Goal: Feedback & Contribution: Submit feedback/report problem

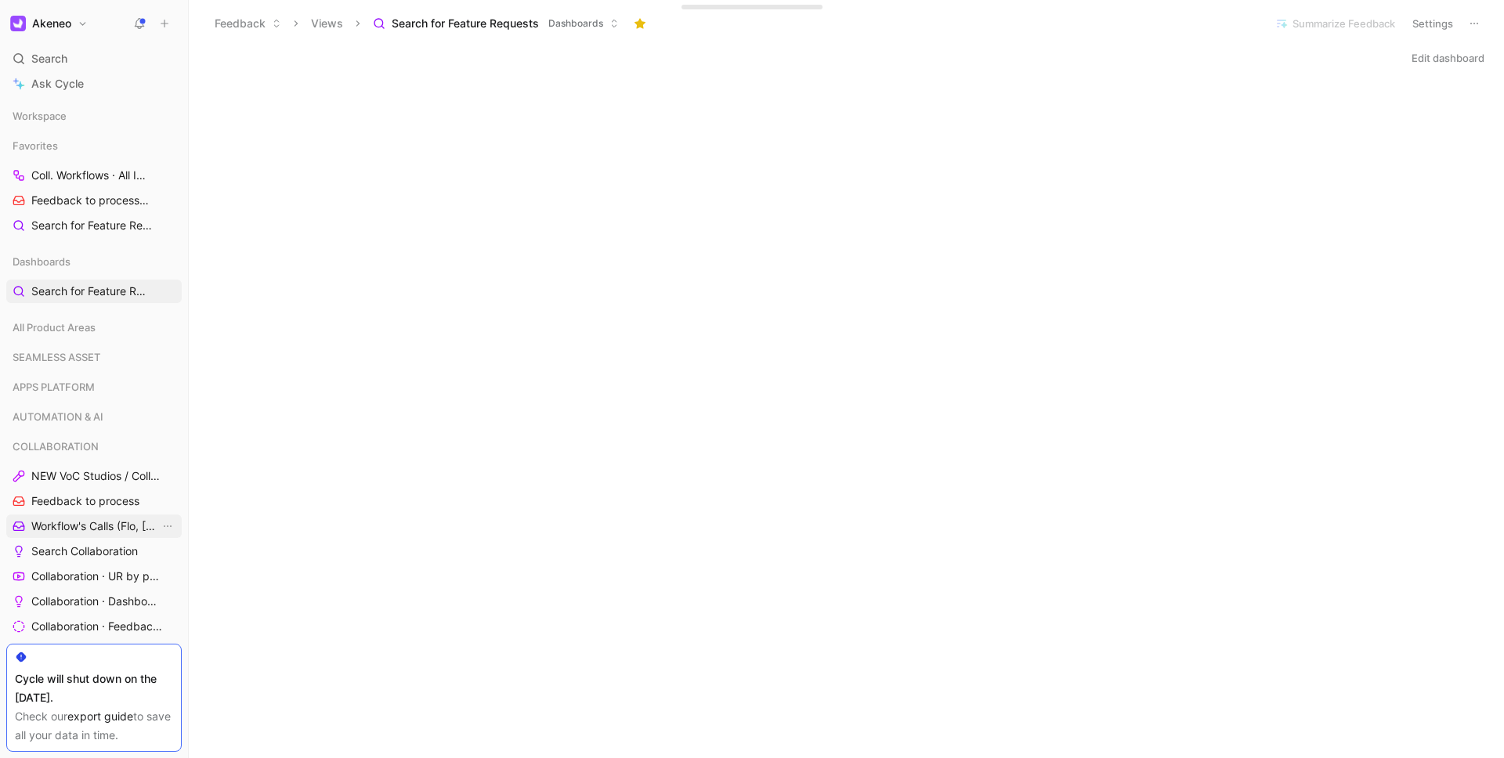
click at [89, 531] on span "Workflow's Calls (Flo, [PERSON_NAME], [PERSON_NAME])" at bounding box center [95, 527] width 128 height 16
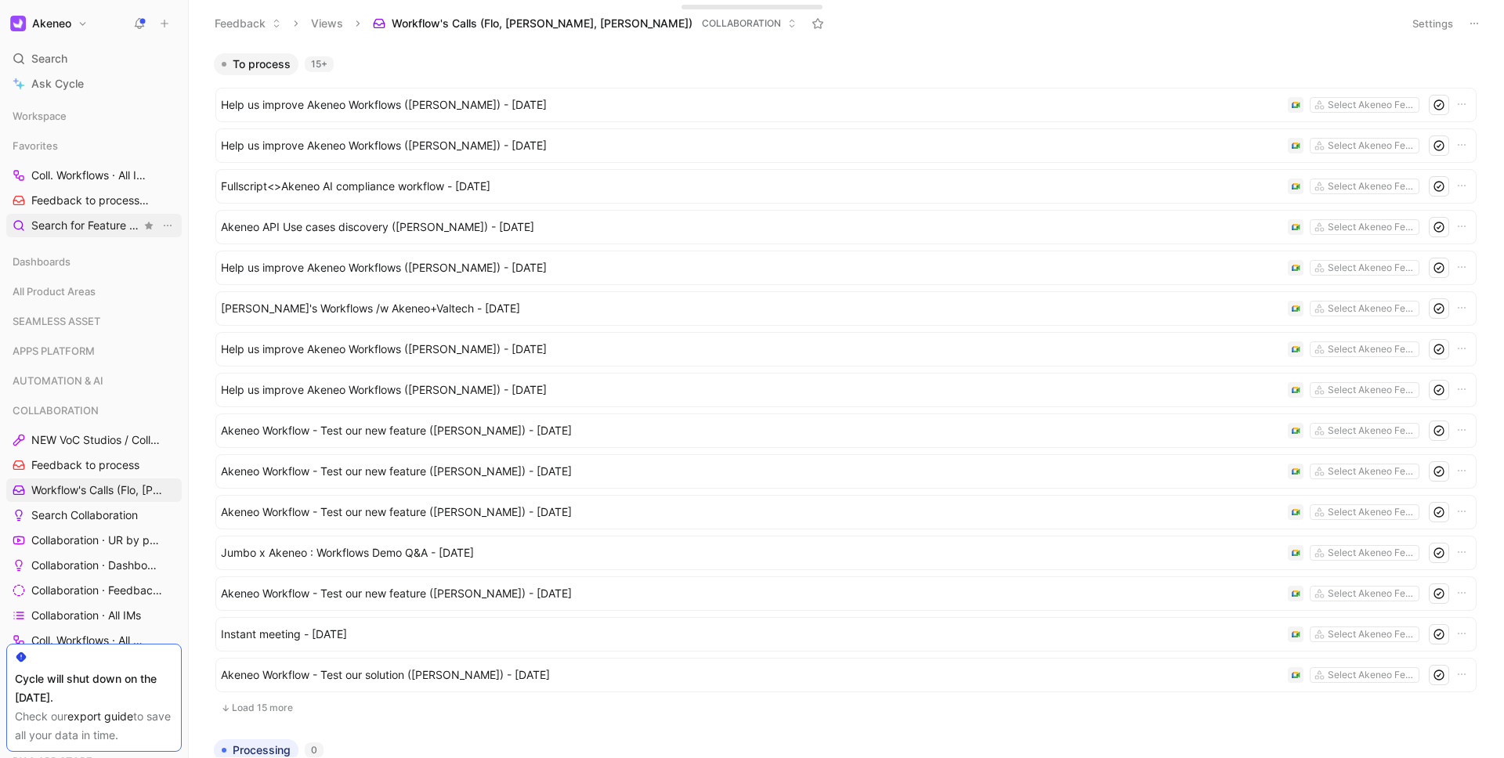
click at [70, 221] on span "Search for Feature Requests Dashboards" at bounding box center [86, 226] width 110 height 16
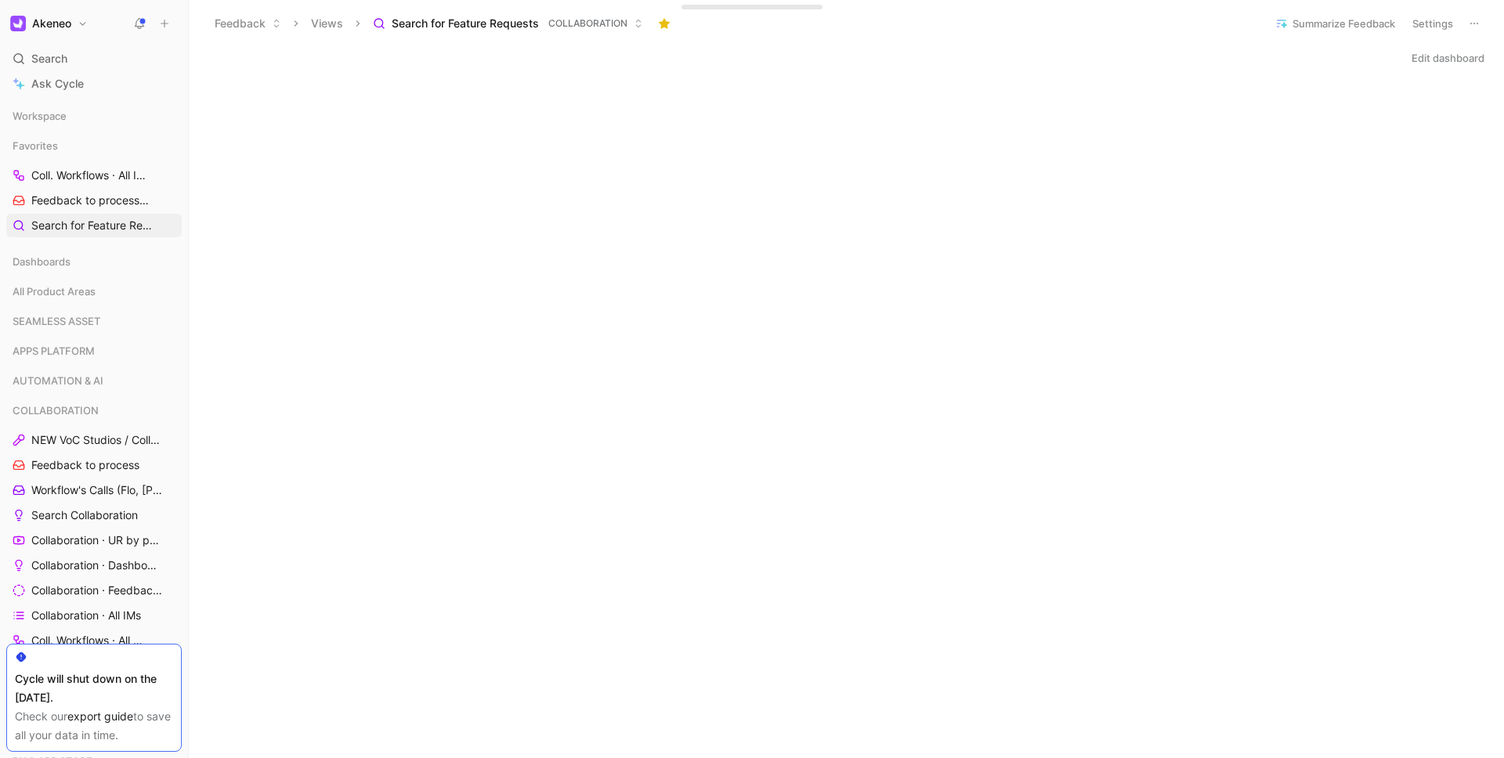
click at [740, 65] on div "Edit dashboard" at bounding box center [846, 58] width 1315 height 22
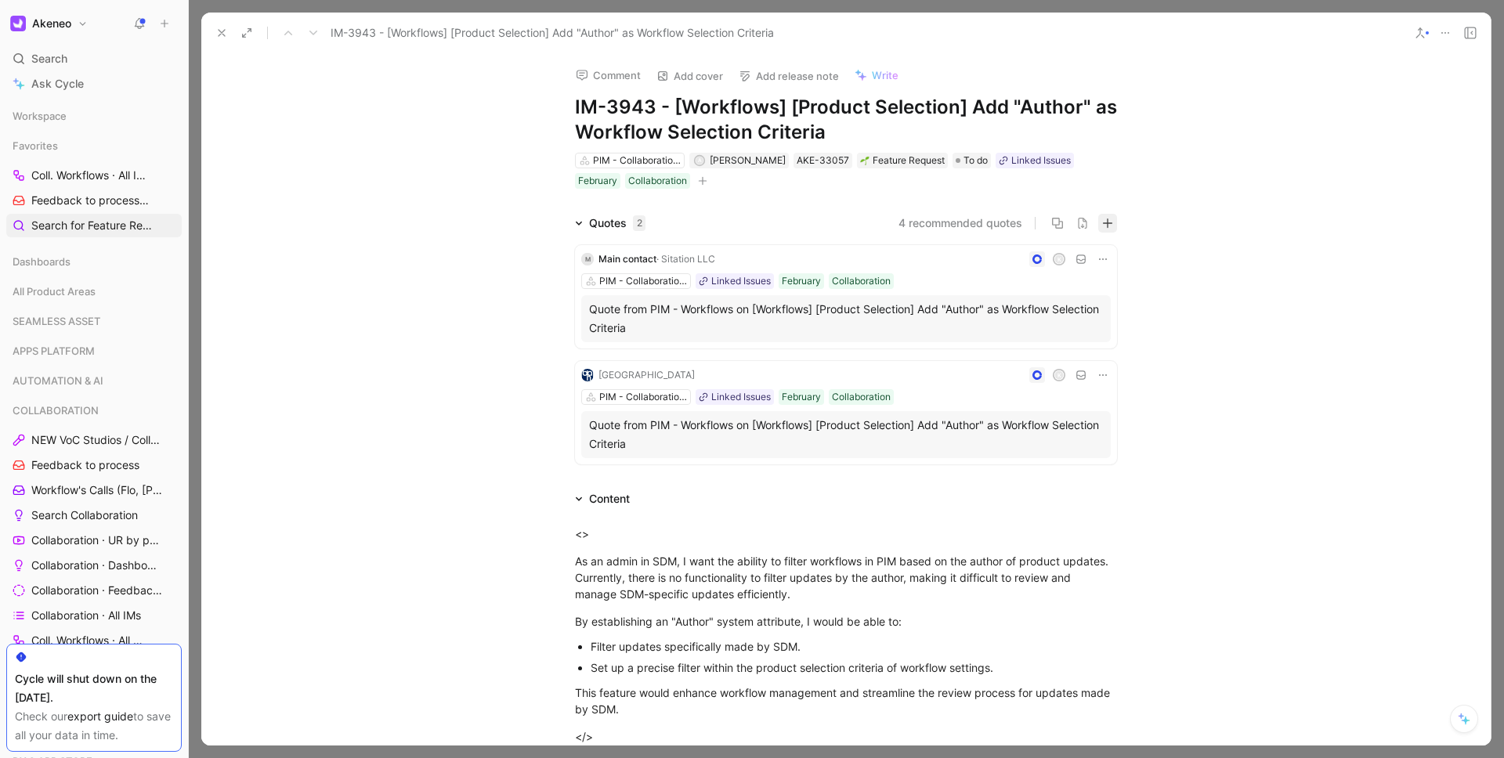
click at [1116, 222] on button "button" at bounding box center [1107, 223] width 19 height 19
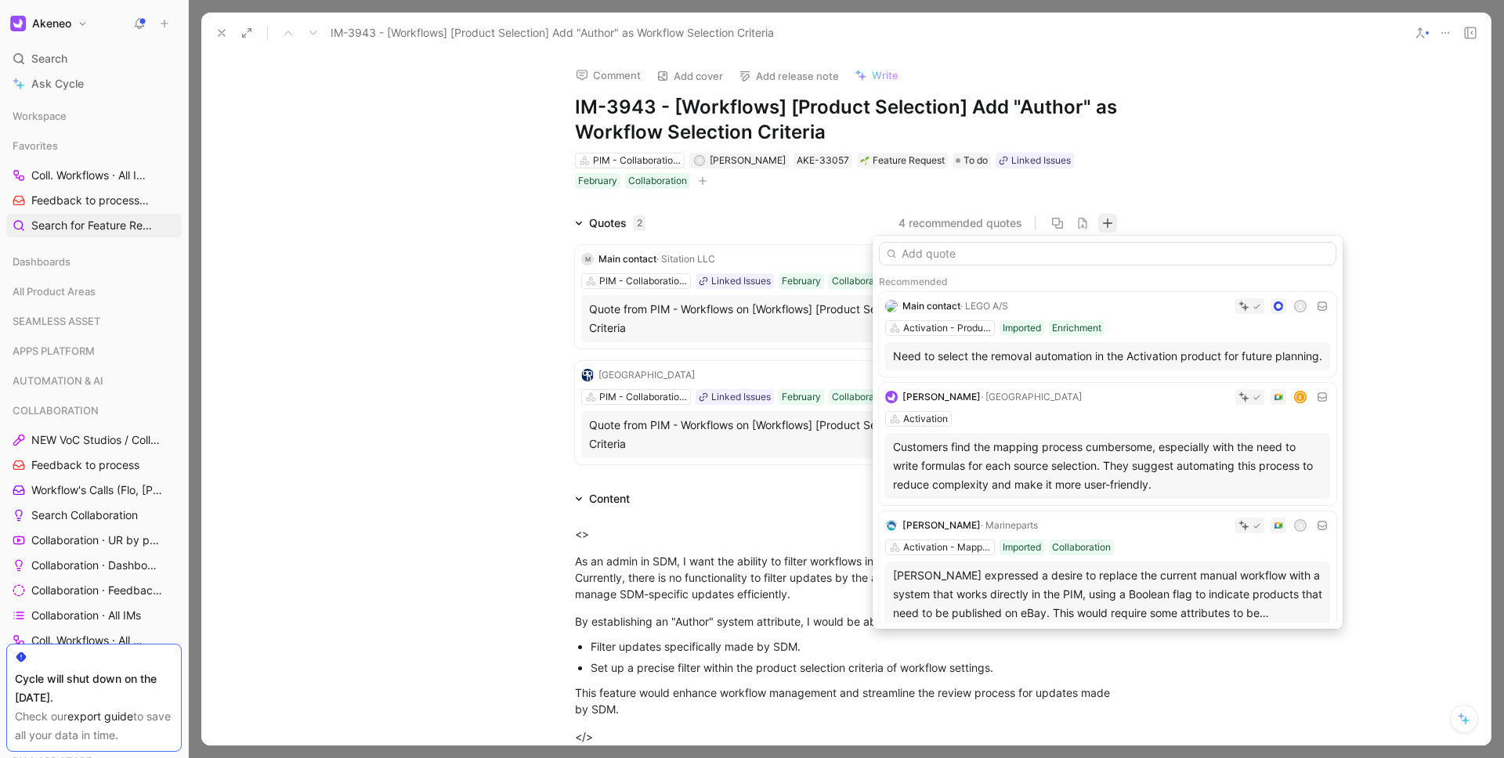
click at [1060, 257] on input "text" at bounding box center [1108, 254] width 458 height 24
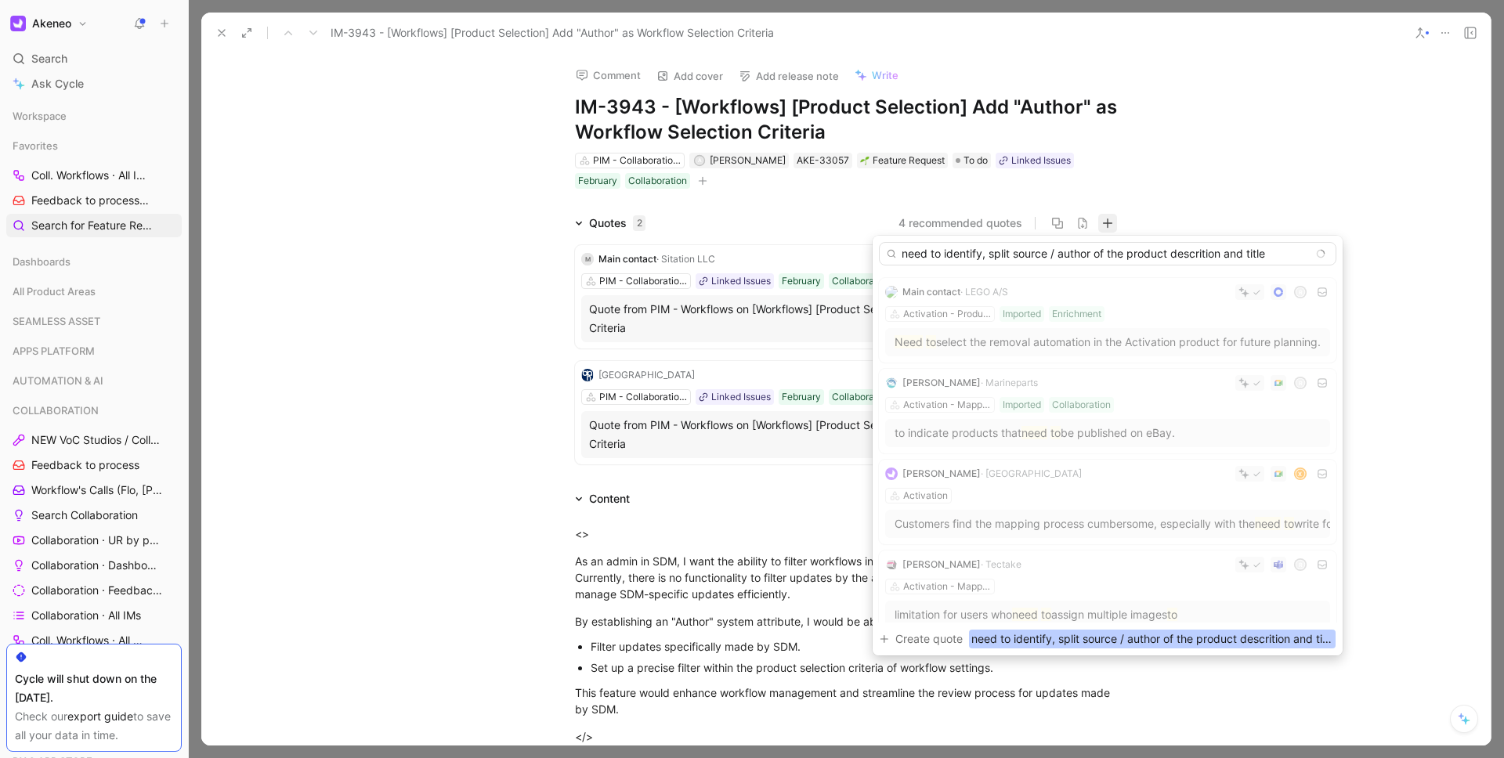
click at [1199, 251] on input "need to identify, split source / author of the product descrition and title" at bounding box center [1108, 254] width 458 height 24
click at [1281, 253] on input "need to identify, split source / author of the product descritpion and title" at bounding box center [1108, 254] width 458 height 24
click at [909, 251] on input "need to identify, split source / author of the product descritpion and title" at bounding box center [1108, 254] width 458 height 24
click at [1213, 253] on input "Need to identify, split source / author of the product descritpion and title" at bounding box center [1108, 254] width 458 height 24
click at [1214, 255] on input "Need to identify, split source / author of the product descritpion and title" at bounding box center [1108, 254] width 458 height 24
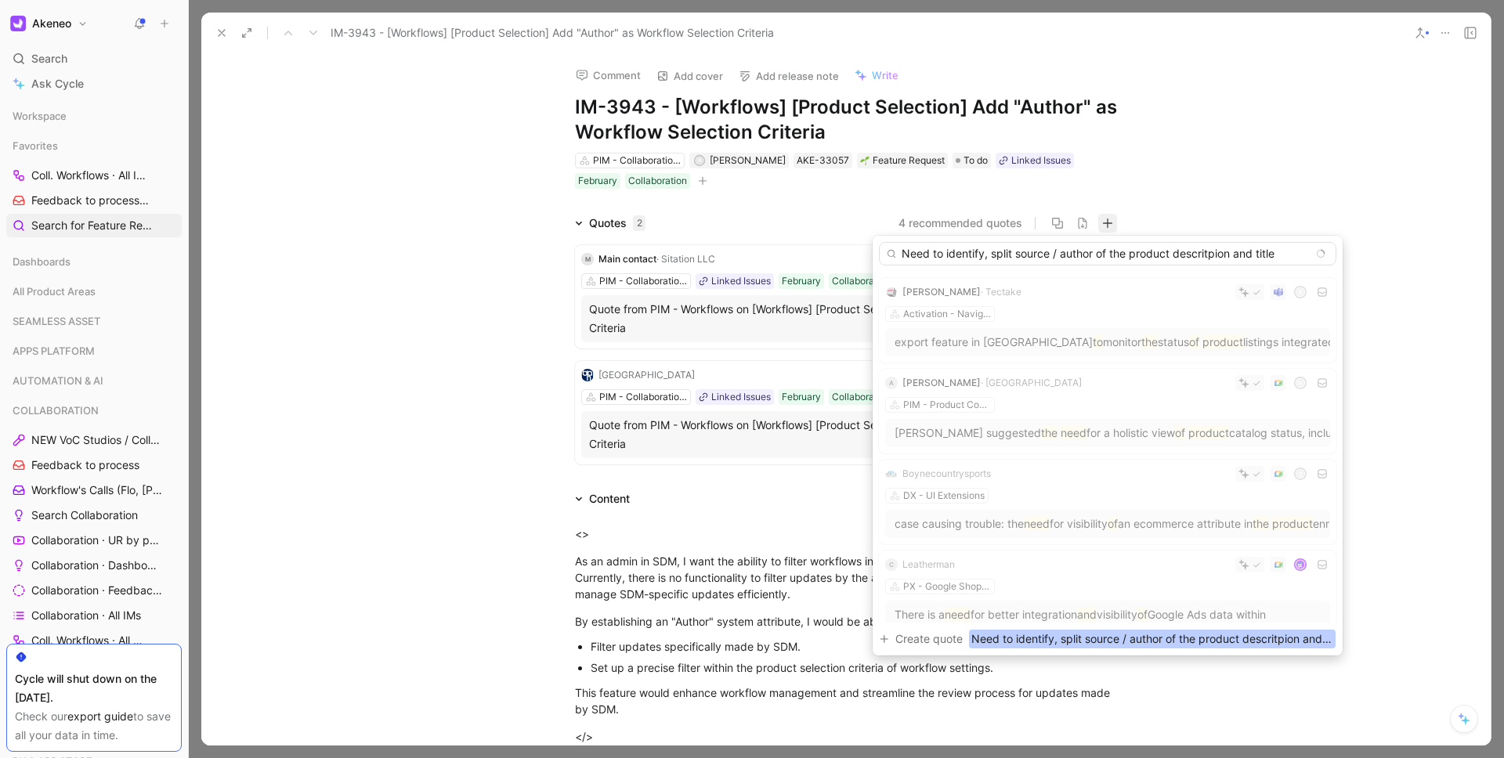
click at [1214, 255] on input "Need to identify, split source / author of the product descritpion and title" at bounding box center [1108, 254] width 458 height 24
click at [1290, 257] on input "Need to identify, split source / author of the product description and title" at bounding box center [1108, 254] width 458 height 24
type input "Need to identify, split source / author of the product description and title be…"
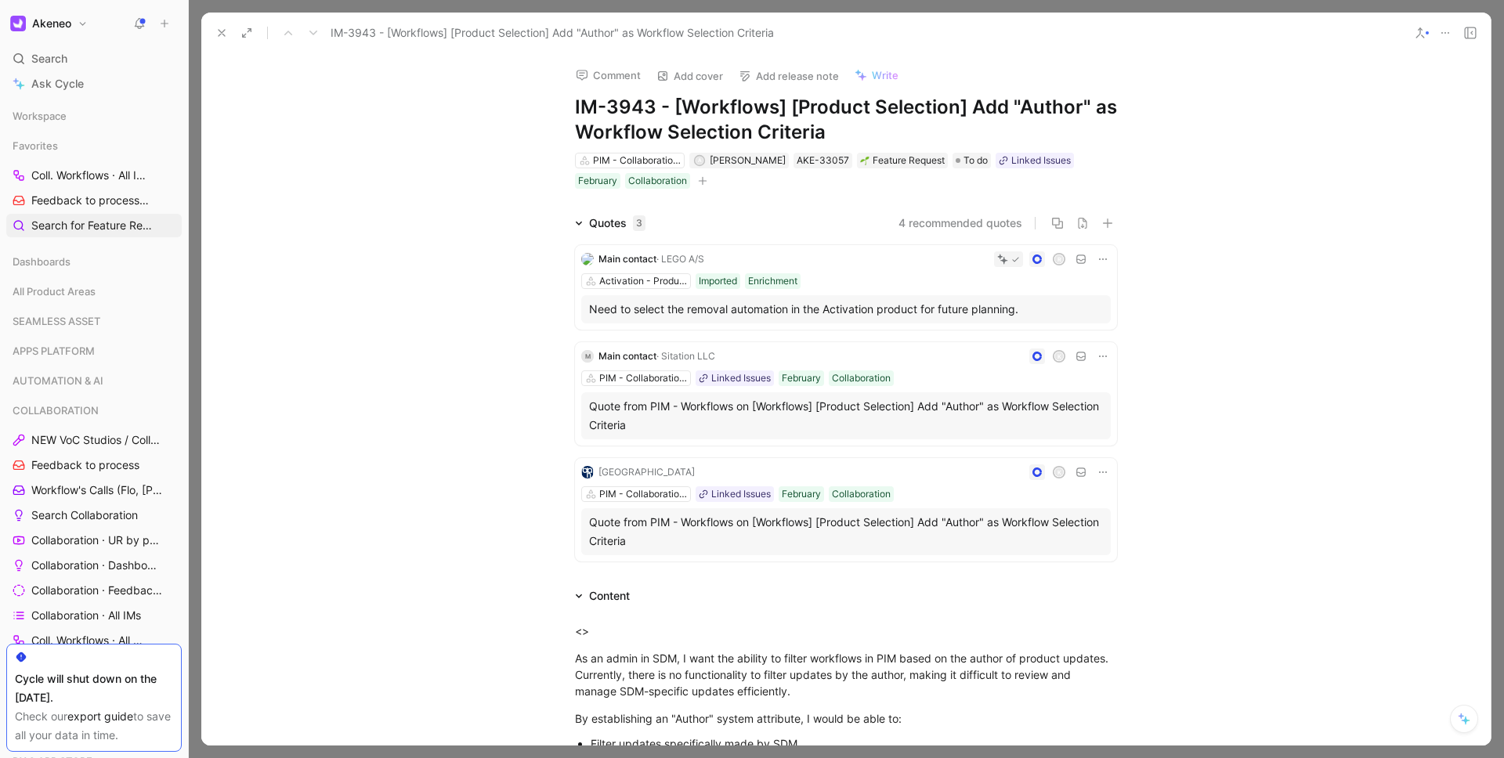
click at [866, 283] on div "Activation - Product information Imported Enrichment" at bounding box center [846, 281] width 530 height 16
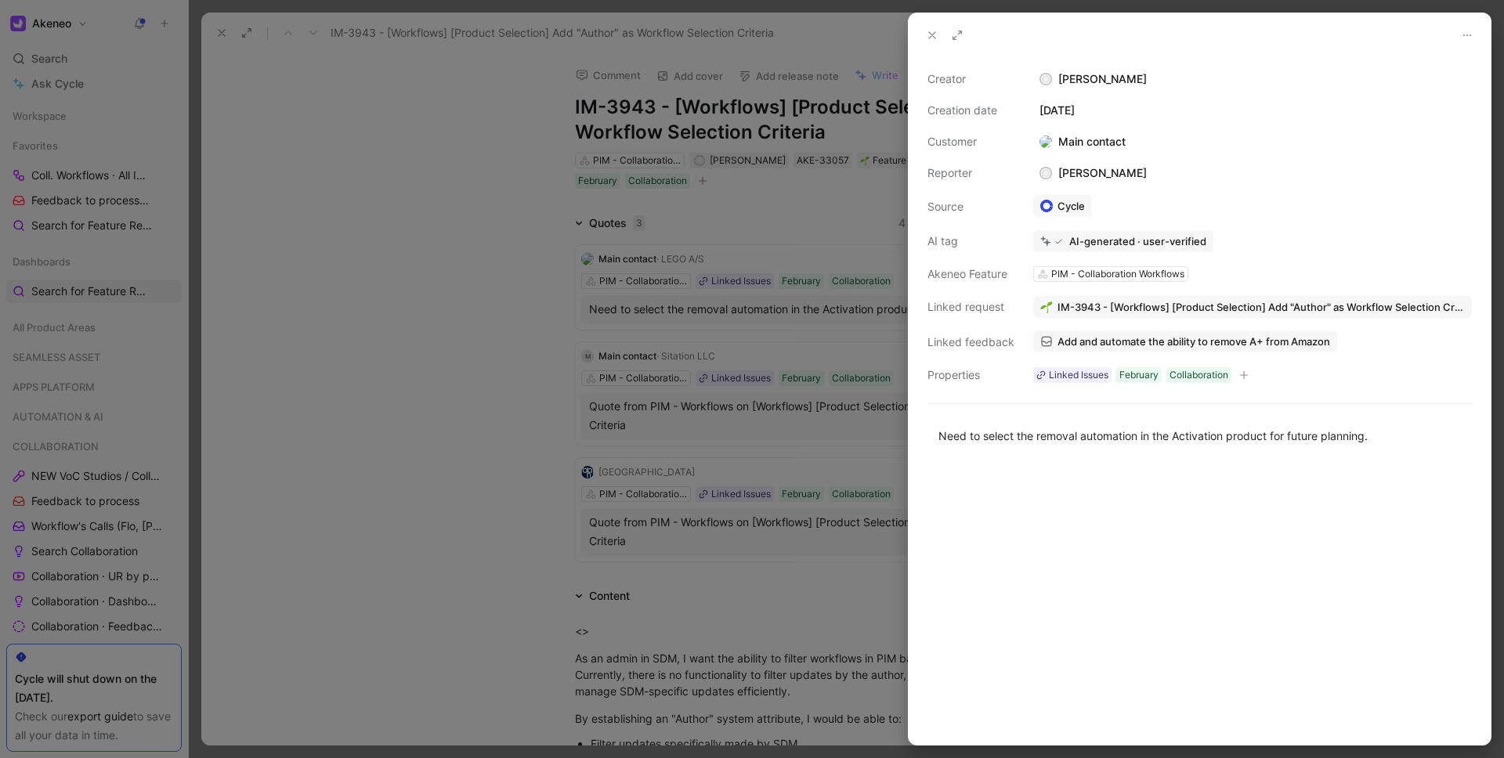
click at [1083, 148] on div "Main contact" at bounding box center [1082, 141] width 99 height 19
click at [1083, 138] on div "Main contact" at bounding box center [1082, 141] width 99 height 19
click at [930, 42] on button at bounding box center [932, 35] width 22 height 22
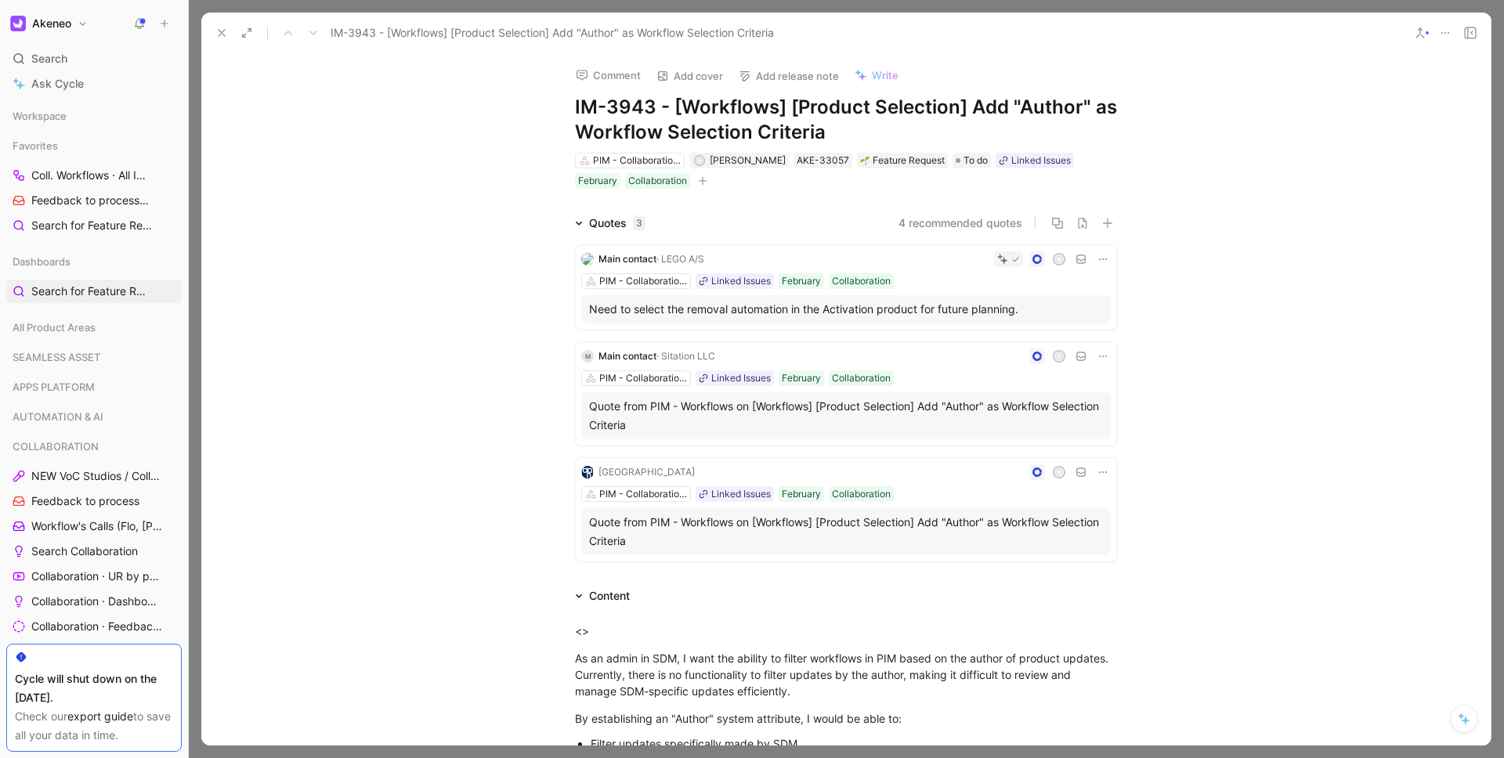
click at [1095, 226] on div at bounding box center [1082, 223] width 69 height 13
click at [1102, 225] on icon "button" at bounding box center [1107, 223] width 11 height 11
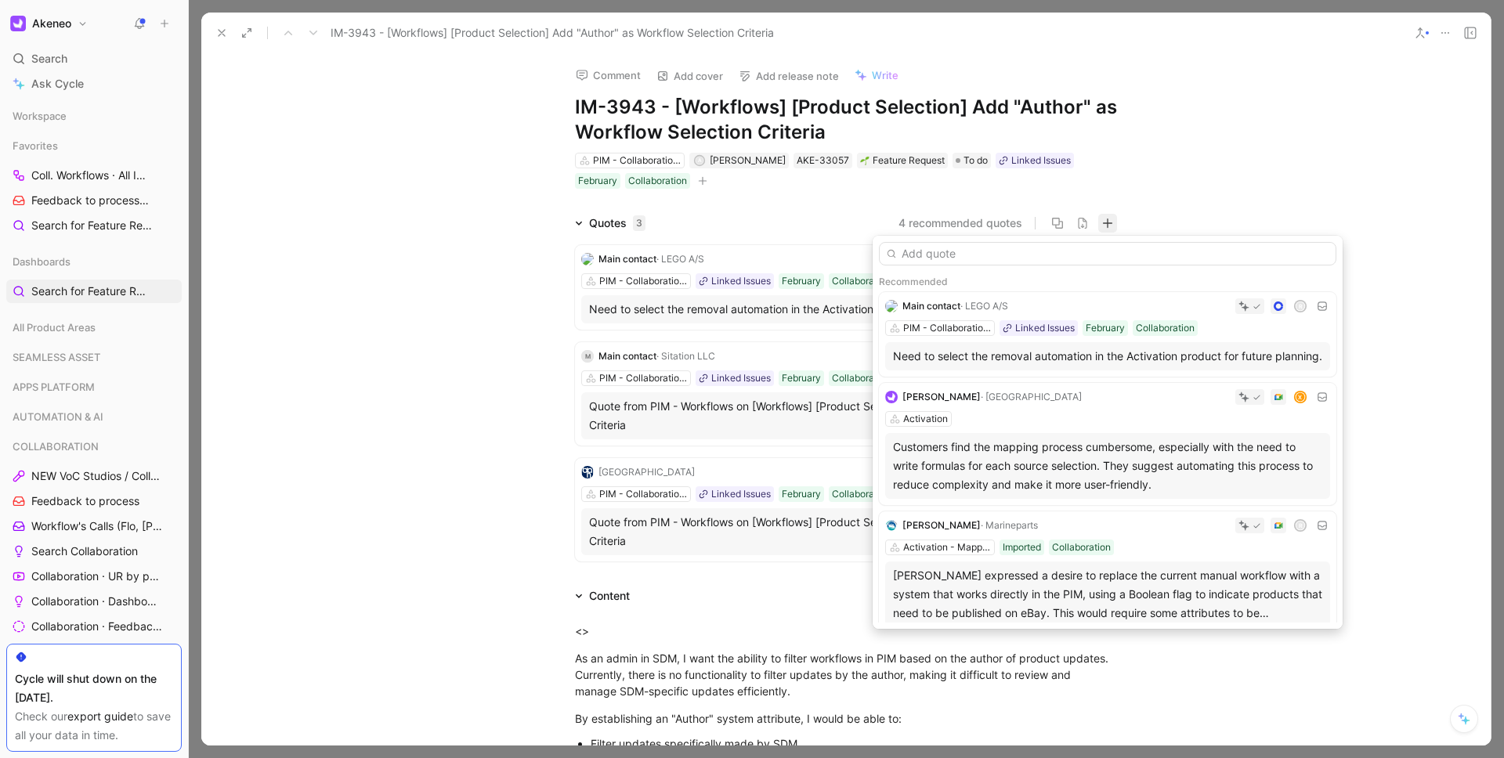
click at [1035, 255] on input "text" at bounding box center [1108, 254] width 458 height 24
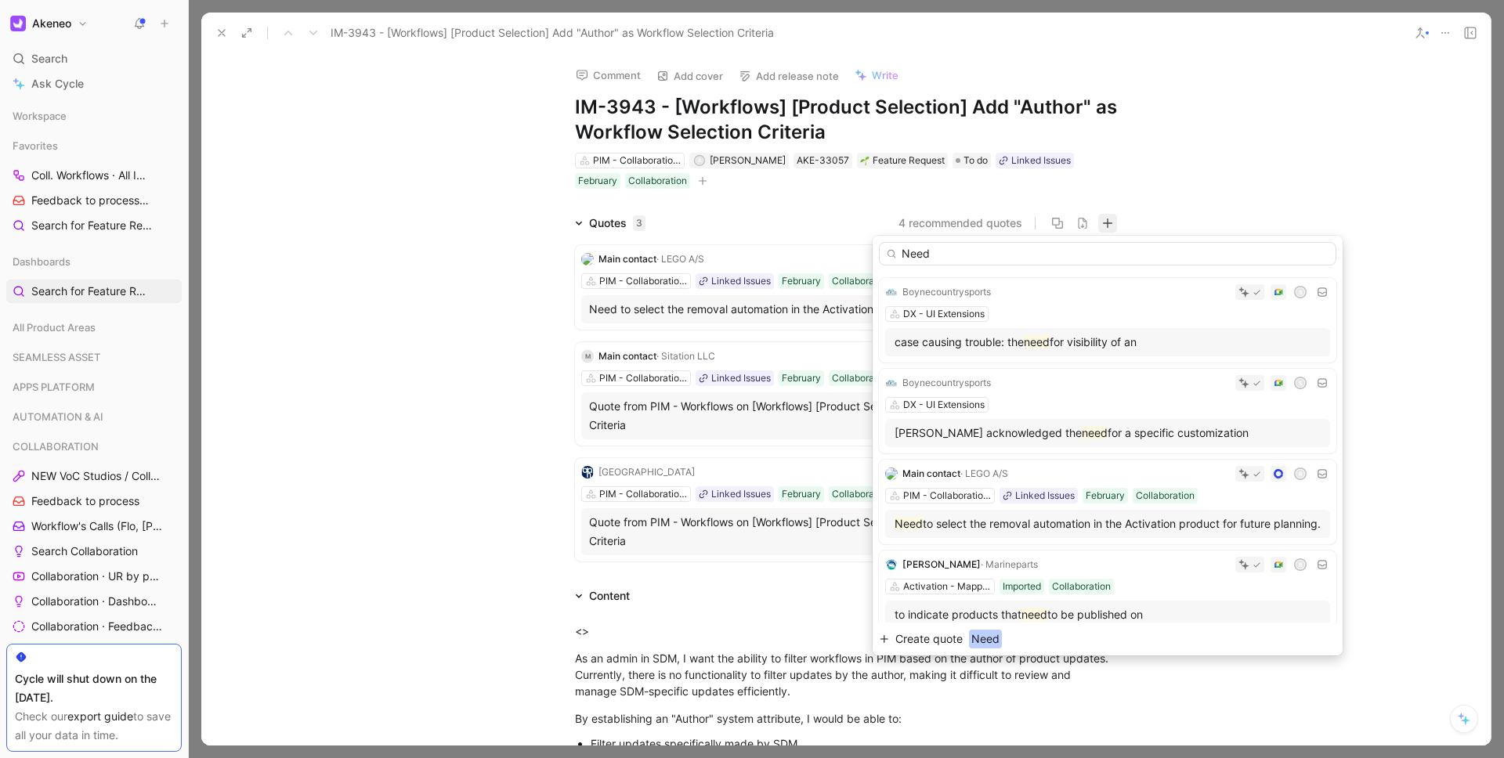
type input "Need"
click at [984, 642] on span "Need" at bounding box center [985, 639] width 33 height 19
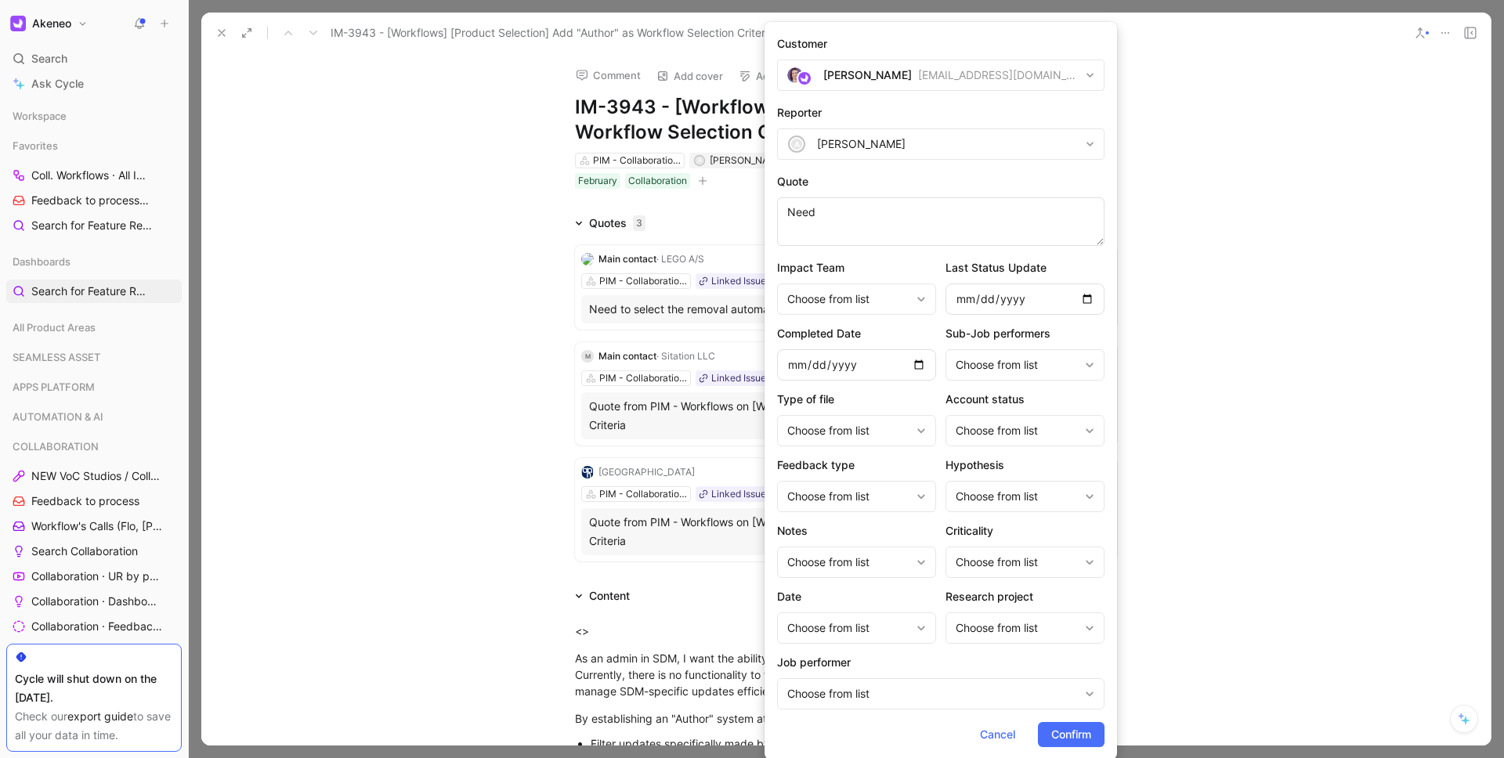
click at [876, 78] on div "Aurélie Thirouard" at bounding box center [867, 75] width 89 height 19
type input "bata"
click at [861, 146] on span "gabriele.nalon@" at bounding box center [905, 142] width 129 height 13
click at [861, 146] on div "Aurélie Thirouard" at bounding box center [861, 144] width 89 height 19
type input "g"
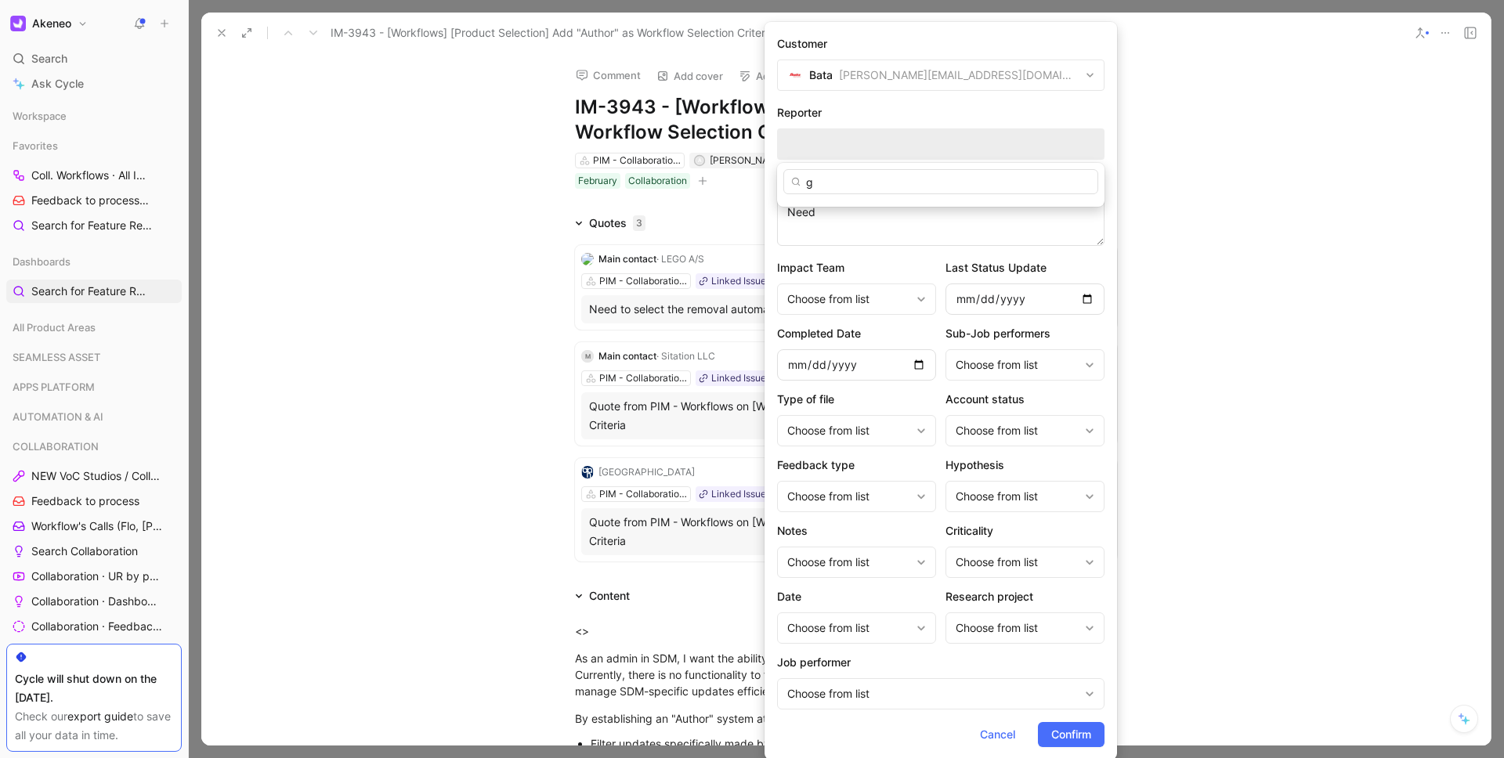
click at [919, 173] on input "g" at bounding box center [940, 181] width 315 height 25
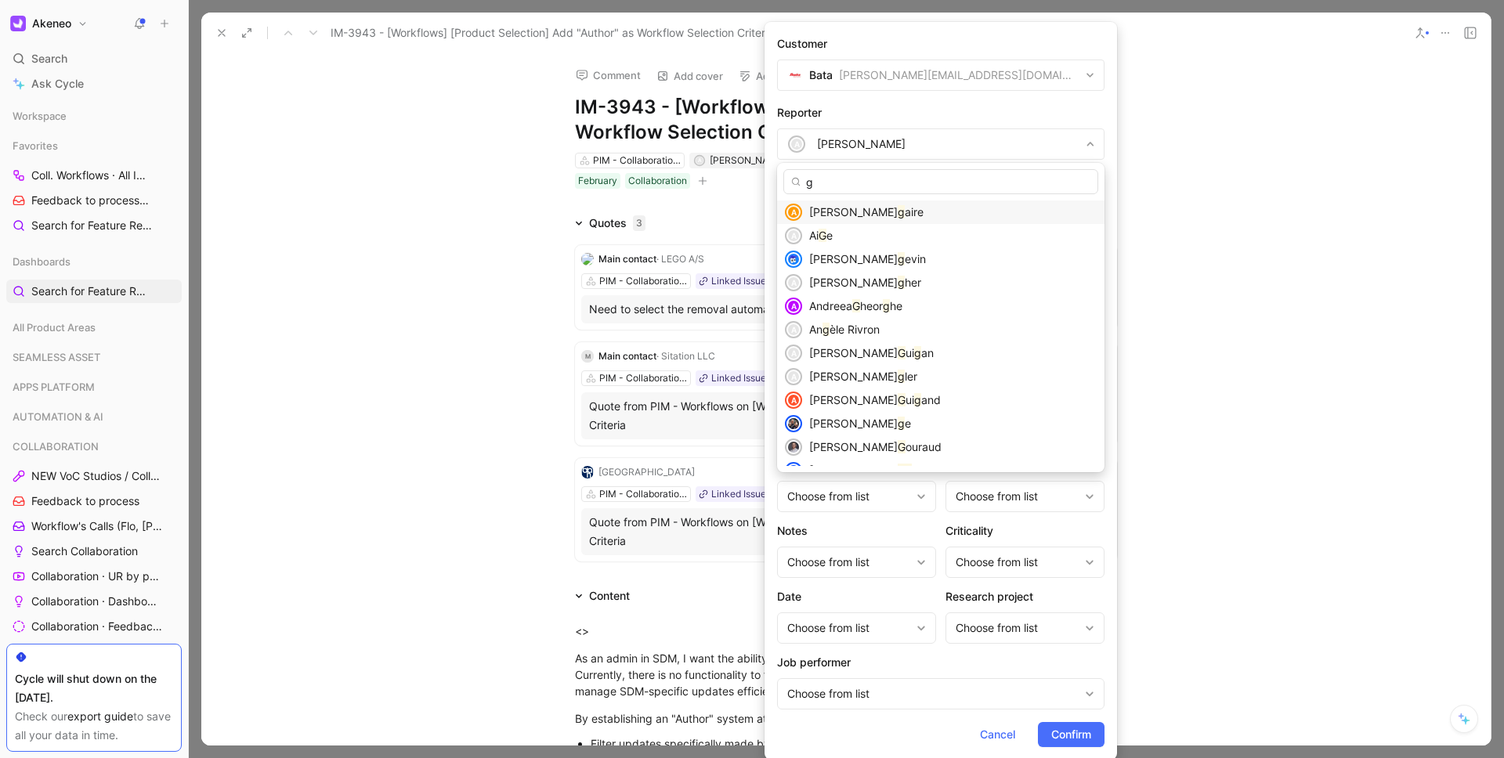
click at [870, 179] on input "g" at bounding box center [940, 181] width 315 height 25
click at [870, 166] on div "g A Adrien Mi g aire A Ai G e Alexane Lan g evin A Alexis Desae g her A Andreea…" at bounding box center [940, 317] width 327 height 309
click at [854, 178] on input "g" at bounding box center [940, 181] width 315 height 25
click at [1203, 235] on div "Quotes 3 4 recommended quotes Main contact · LEGO A/S R PIM - Collaboration Wor…" at bounding box center [846, 391] width 1290 height 354
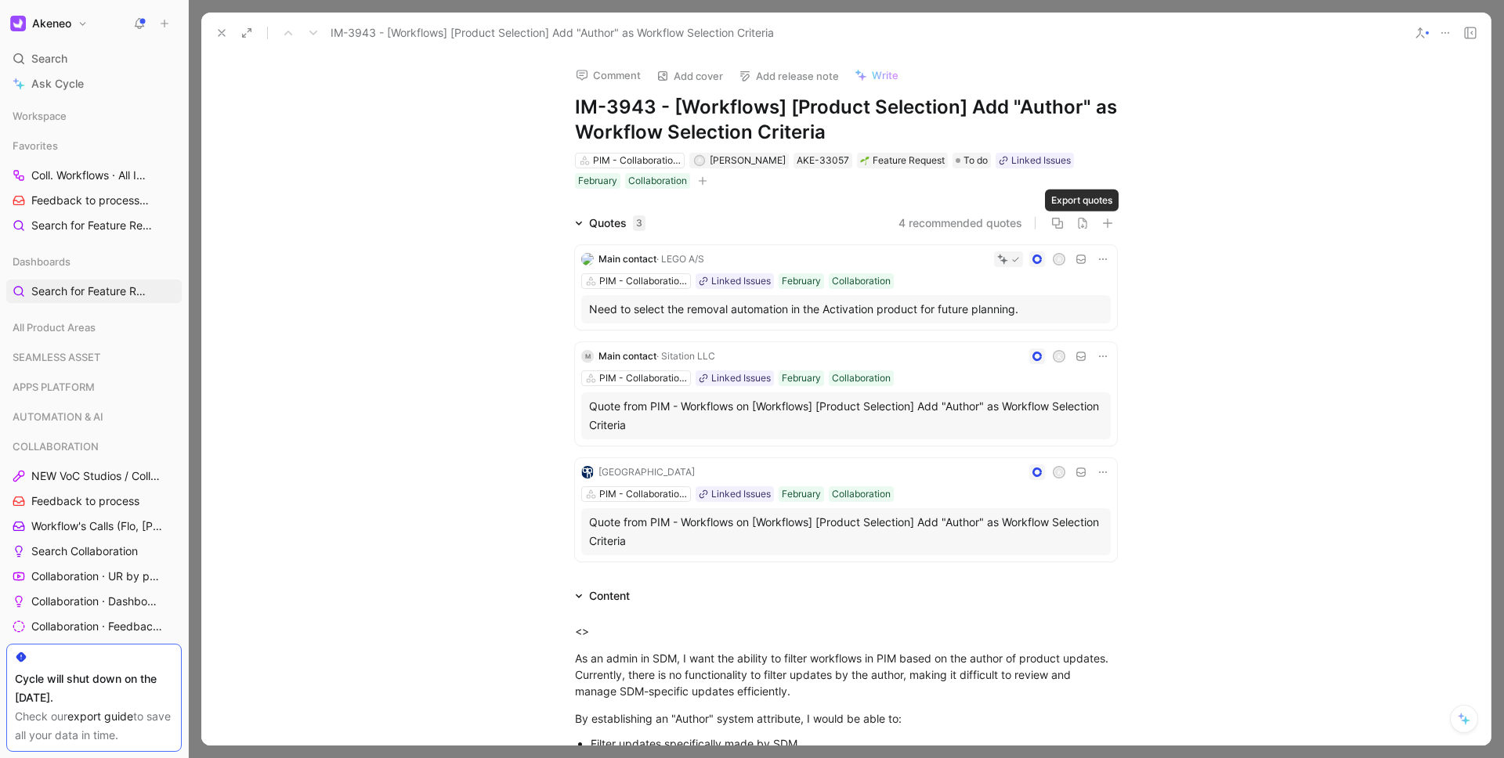
click at [1118, 219] on div "Quotes 3 4 recommended quotes" at bounding box center [846, 223] width 602 height 19
click at [1112, 220] on icon "button" at bounding box center [1107, 223] width 11 height 11
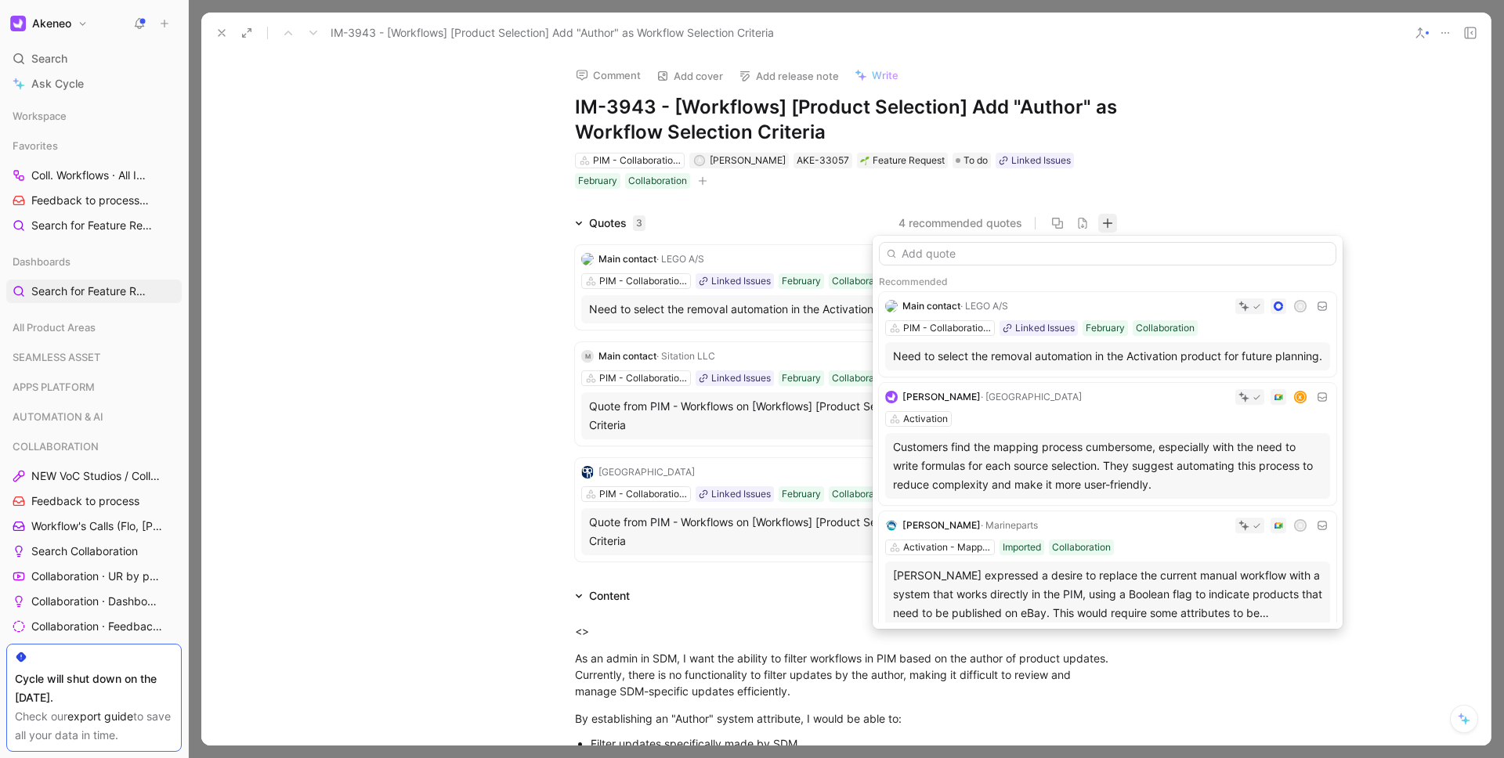
click at [1018, 253] on input "text" at bounding box center [1108, 254] width 458 height 24
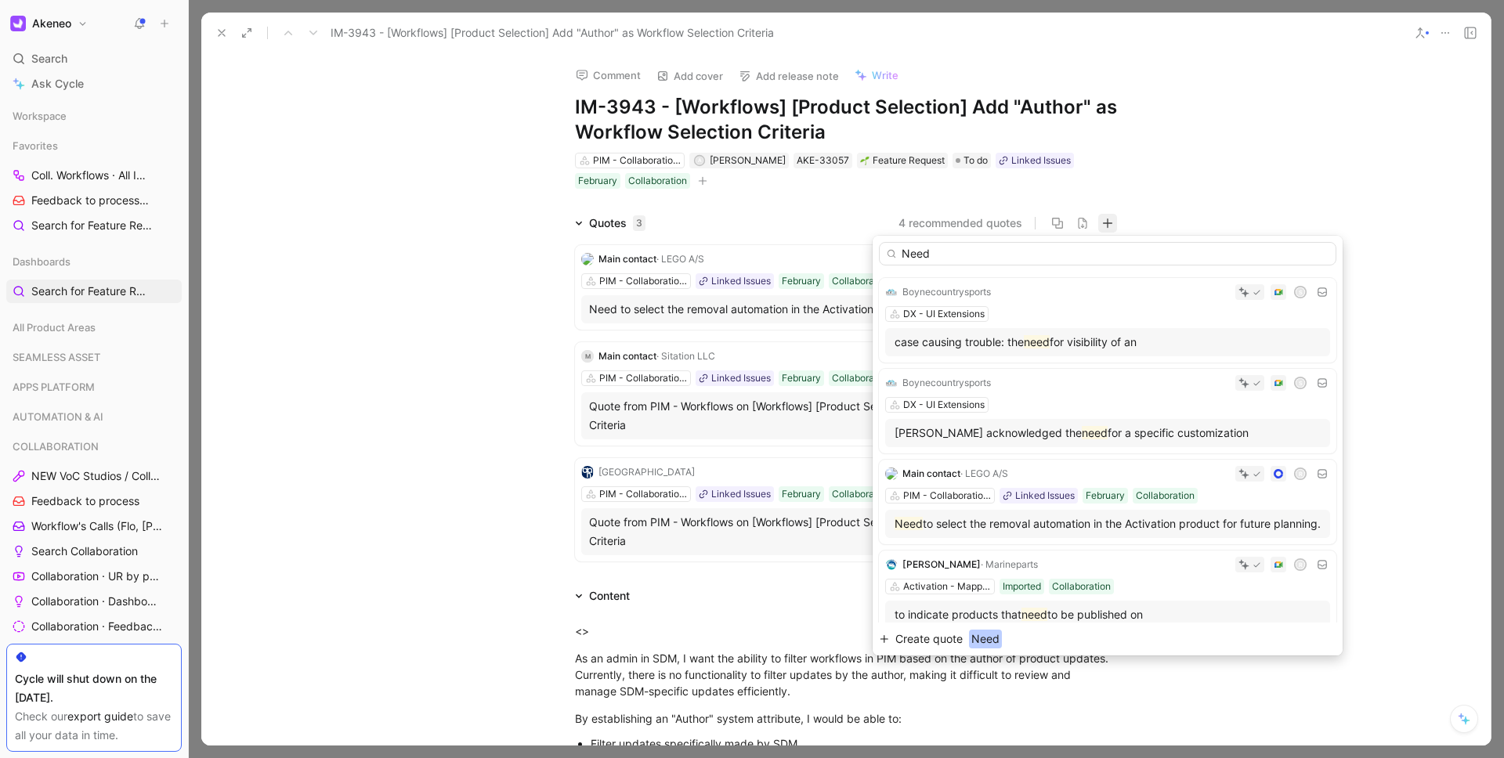
type input "Need"
click at [988, 635] on span "Need" at bounding box center [985, 639] width 33 height 19
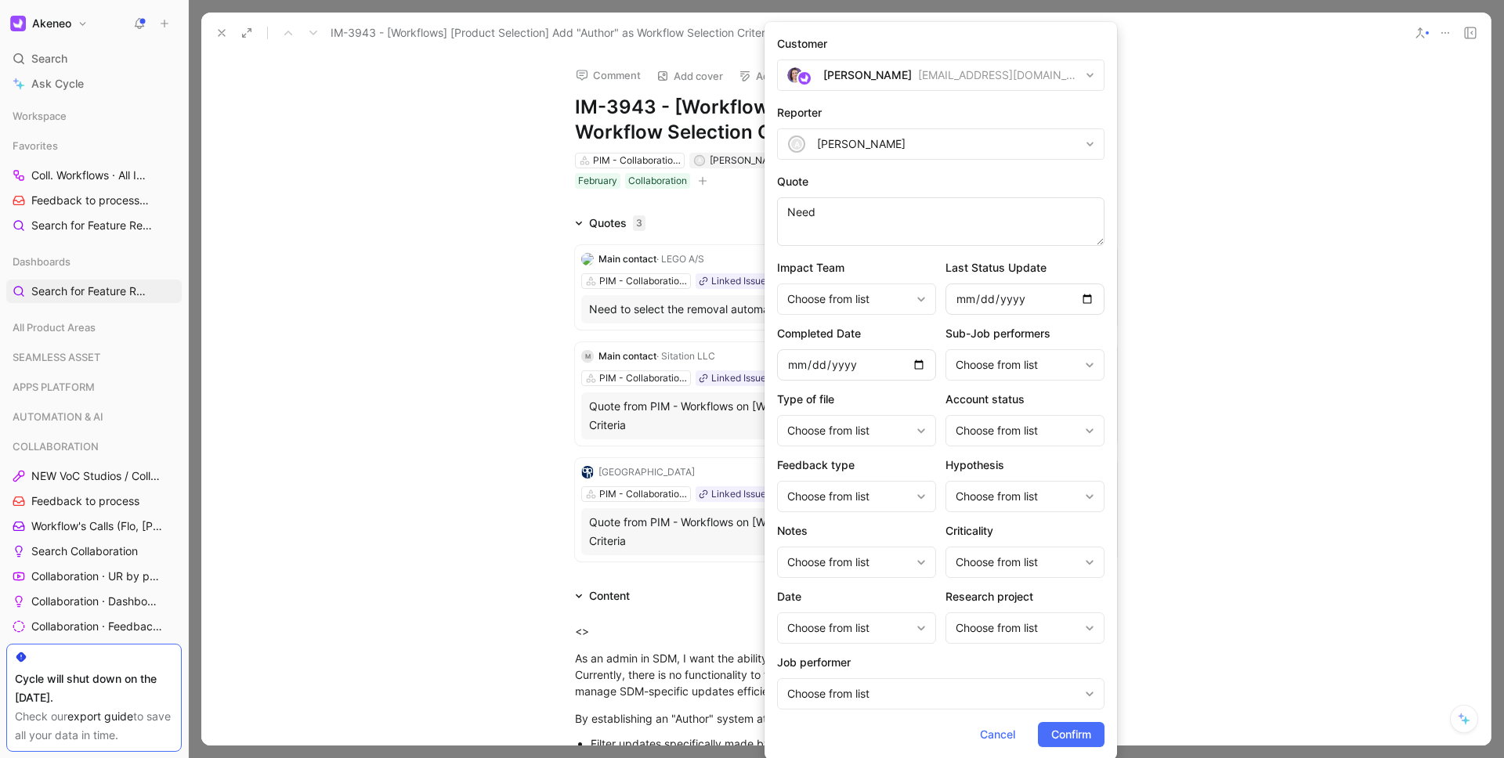
click at [918, 79] on div "Aurélie Thirouard aurelie.thirouard@akeneo.com" at bounding box center [951, 75] width 256 height 19
type input "bata"
click at [917, 138] on span "gabriele.nalon@" at bounding box center [905, 142] width 129 height 13
click at [877, 230] on textarea "Need" at bounding box center [940, 221] width 327 height 49
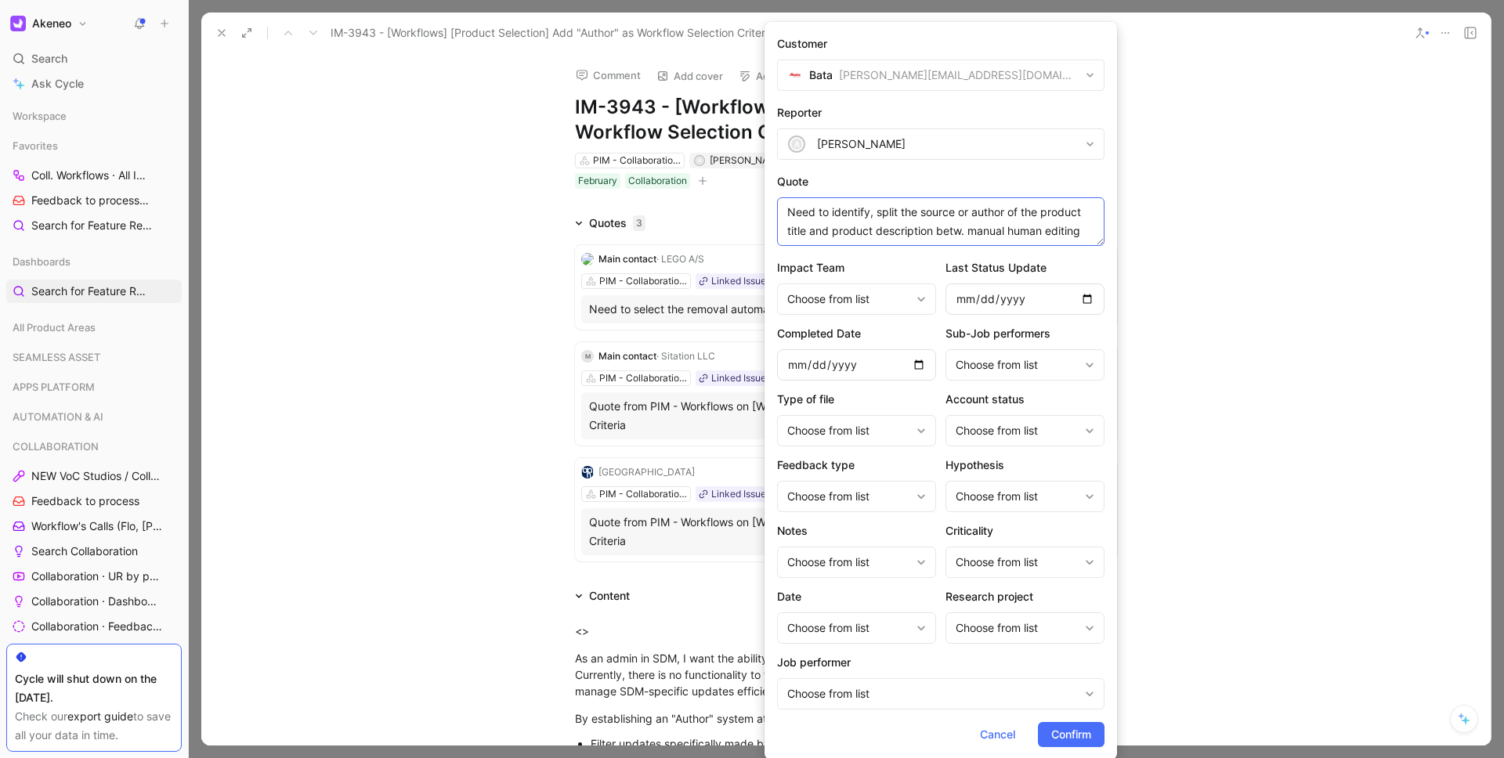
scroll to position [11, 0]
type textarea "Need to identify, split the source or author of the product title and product d…"
click at [1075, 725] on span "Confirm" at bounding box center [1071, 734] width 40 height 19
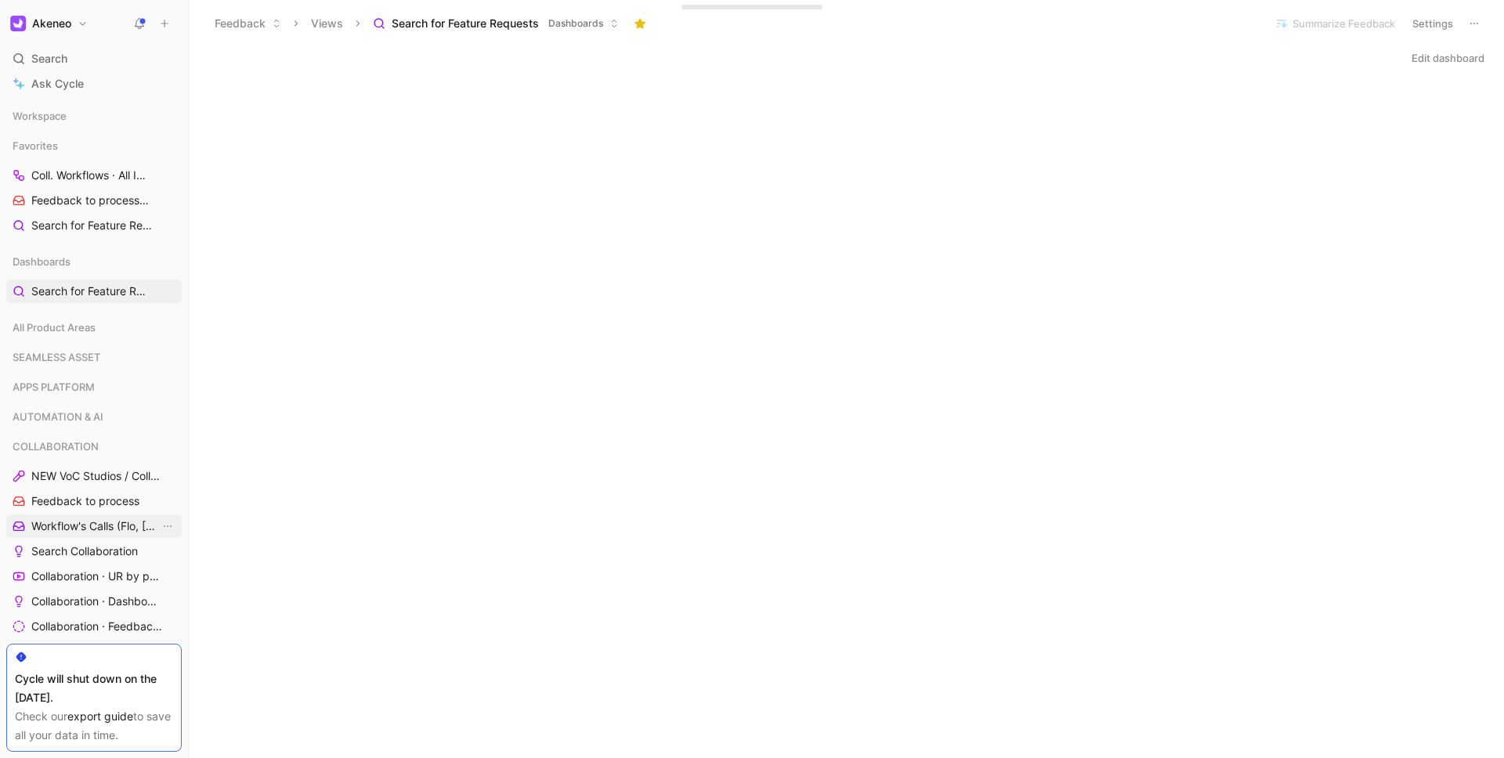
click at [90, 529] on span "Workflow's Calls (Flo, [PERSON_NAME], [PERSON_NAME])" at bounding box center [95, 527] width 128 height 16
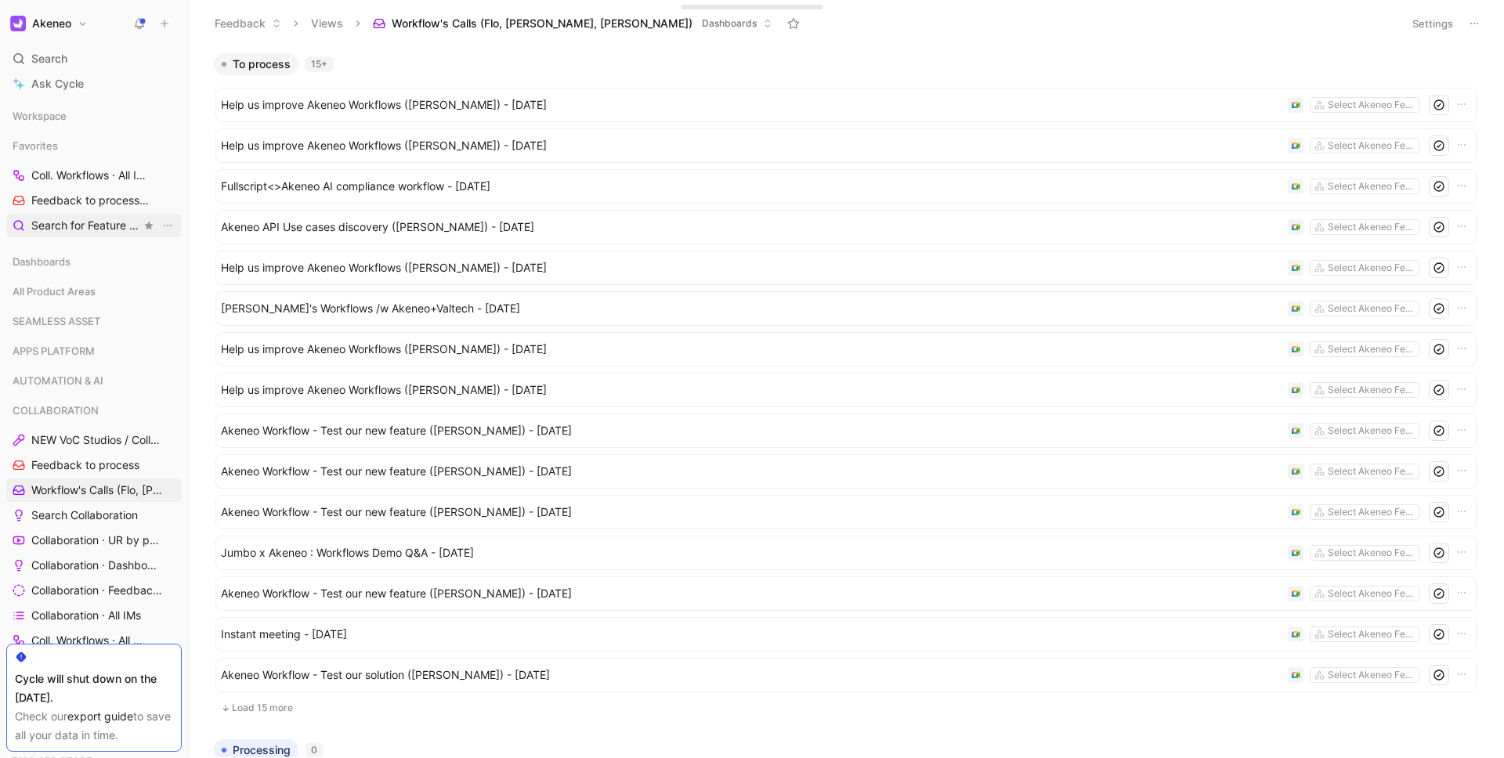
click at [82, 226] on span "Search for Feature Requests Dashboards" at bounding box center [86, 226] width 110 height 16
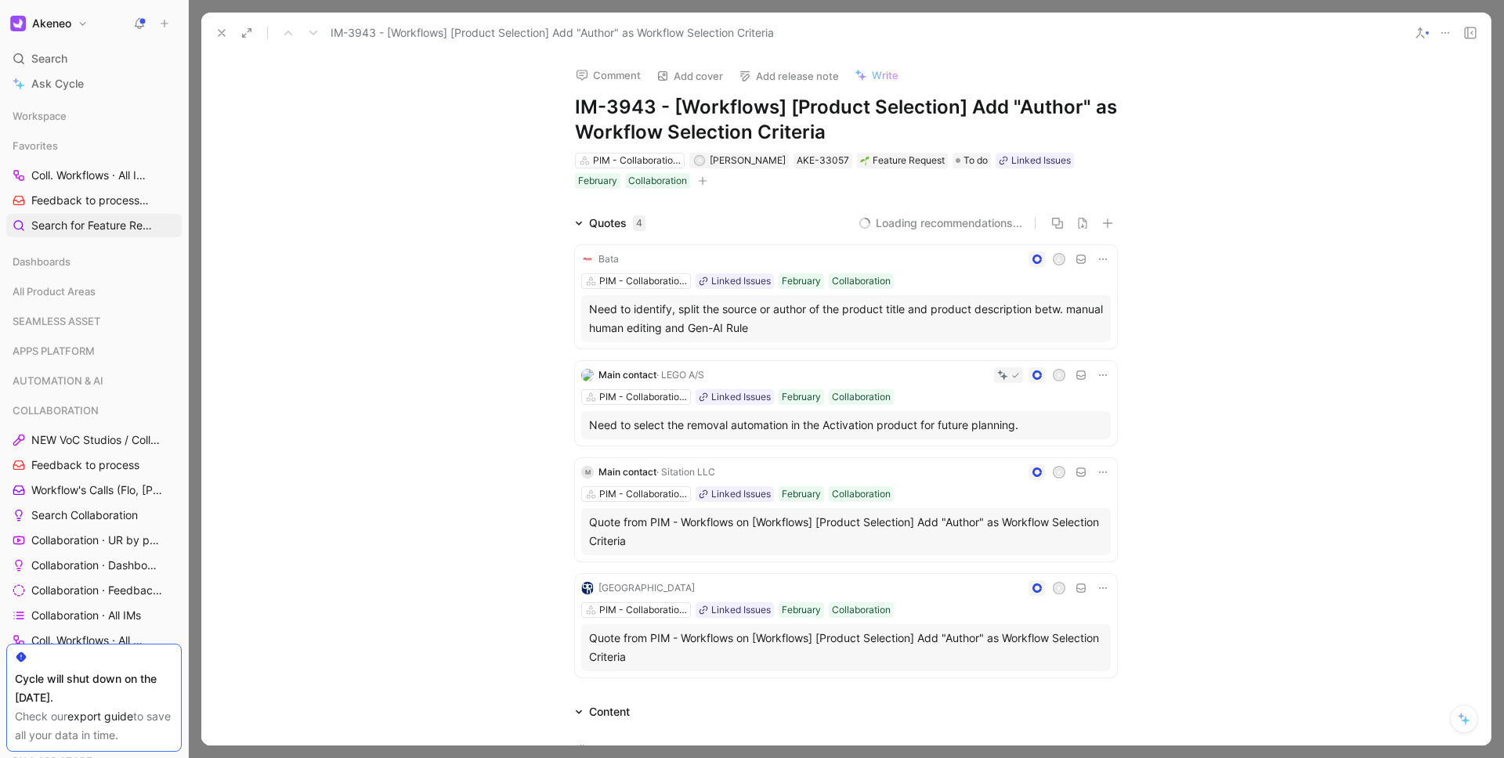
click at [714, 100] on h1 "IM-3943 - [Workflows] [Product Selection] Add "Author" as Workflow Selection Cr…" at bounding box center [846, 120] width 542 height 50
copy h1 "IM-3943 - [Workflows] [Product Selection] Add "Author" as Workflow Selection Cr…"
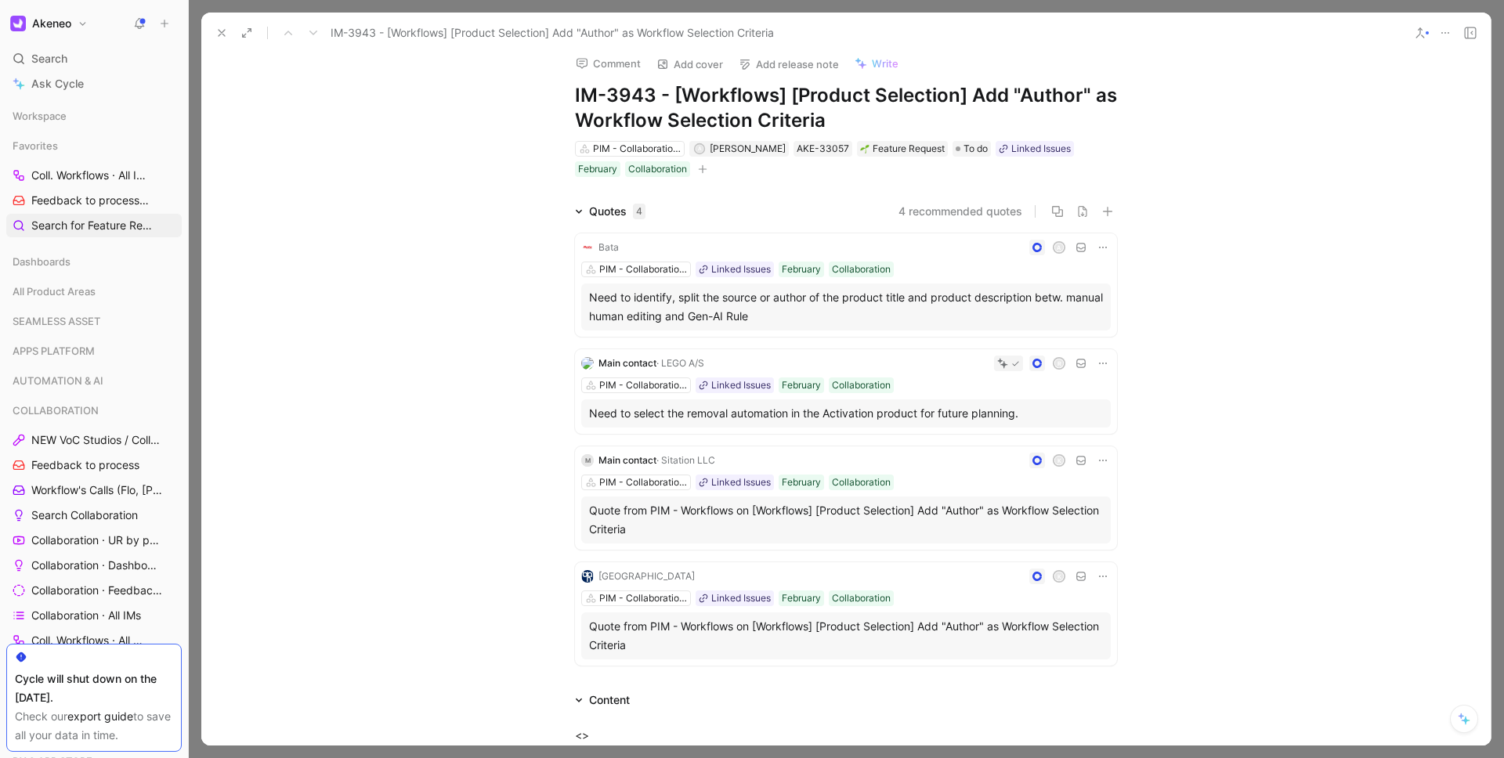
click at [439, 89] on div "Comment Add cover Add release note Write IM-3943 - [Workflows] [Product Selecti…" at bounding box center [846, 399] width 1290 height 693
